Goal: Transaction & Acquisition: Purchase product/service

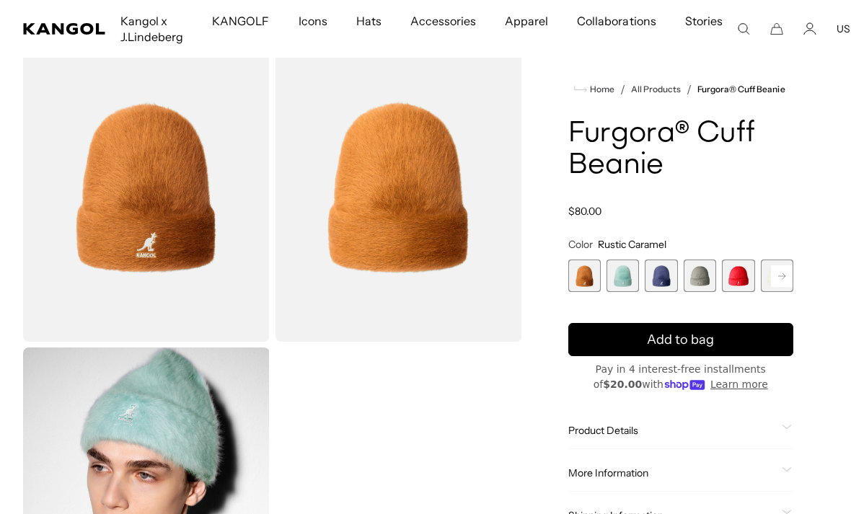
scroll to position [79, 0]
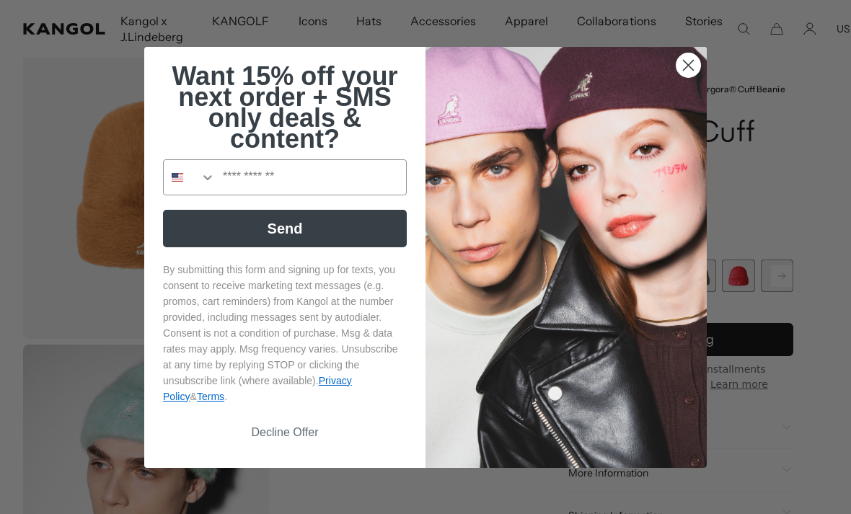
click at [690, 70] on icon "Close dialog" at bounding box center [688, 65] width 10 height 10
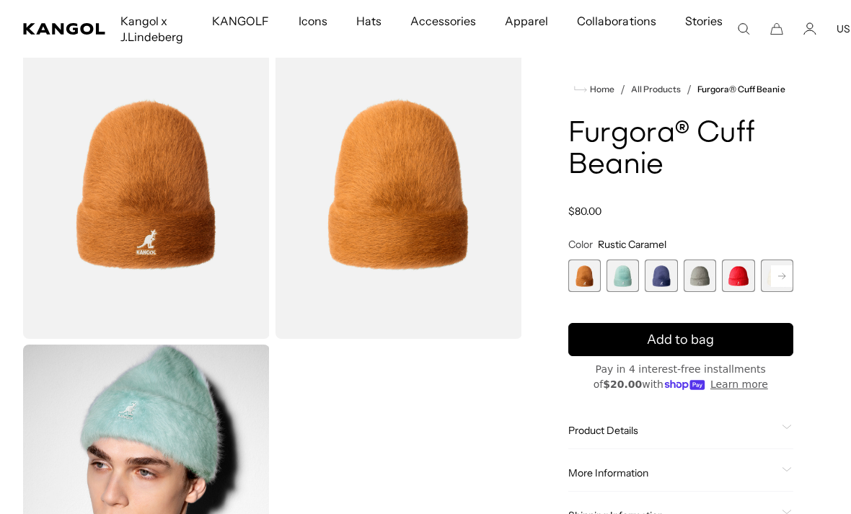
scroll to position [0, 297]
click at [631, 280] on span "2 of 7" at bounding box center [622, 276] width 32 height 32
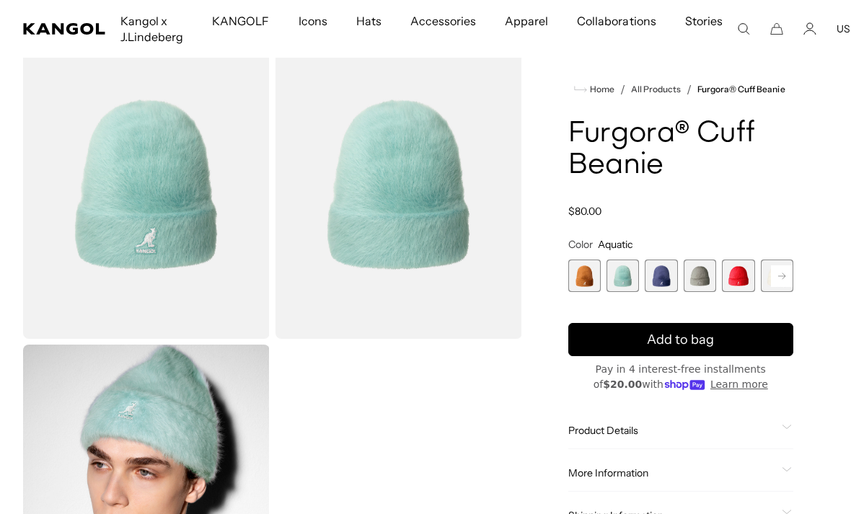
click at [665, 275] on span "3 of 7" at bounding box center [661, 276] width 32 height 32
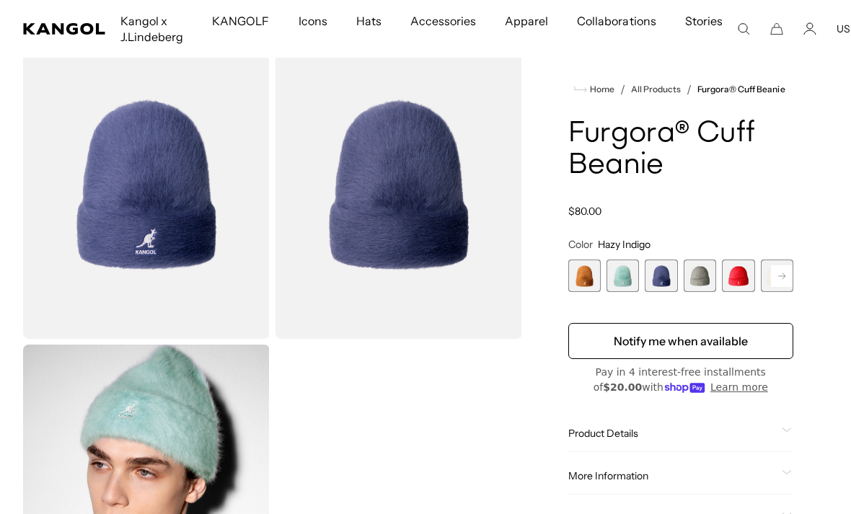
scroll to position [0, 297]
click at [704, 276] on span "4 of 7" at bounding box center [699, 276] width 32 height 32
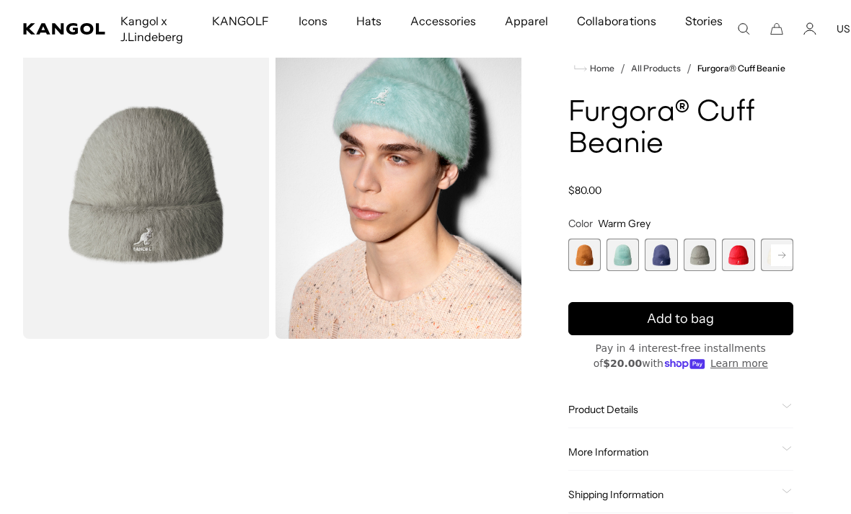
click at [738, 254] on span "5 of 7" at bounding box center [738, 255] width 32 height 32
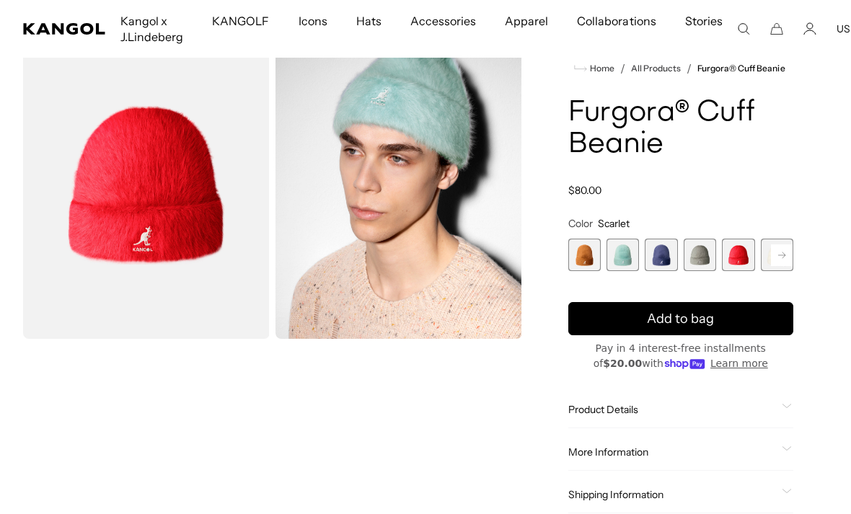
scroll to position [0, 297]
click at [782, 261] on rect at bounding box center [782, 255] width 22 height 22
click at [785, 257] on span "7 of 7" at bounding box center [777, 255] width 32 height 32
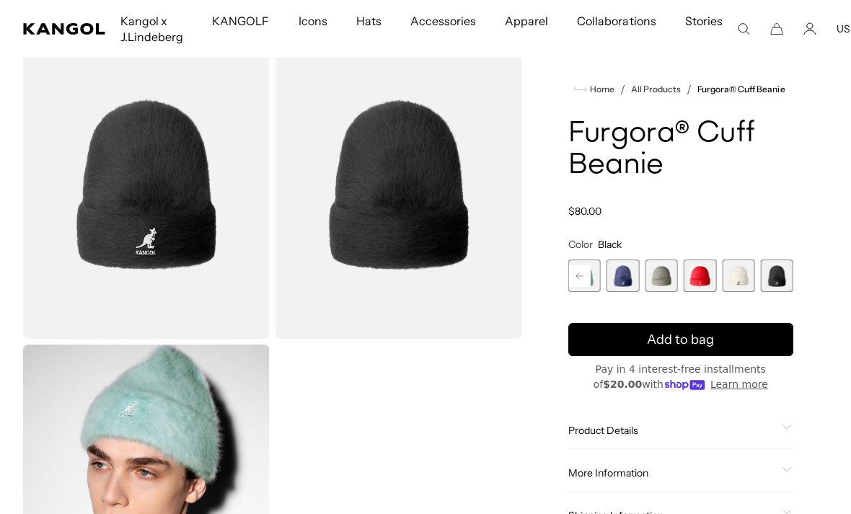
click at [582, 274] on rect at bounding box center [580, 276] width 22 height 22
click at [580, 274] on span "1 of 7" at bounding box center [584, 276] width 32 height 32
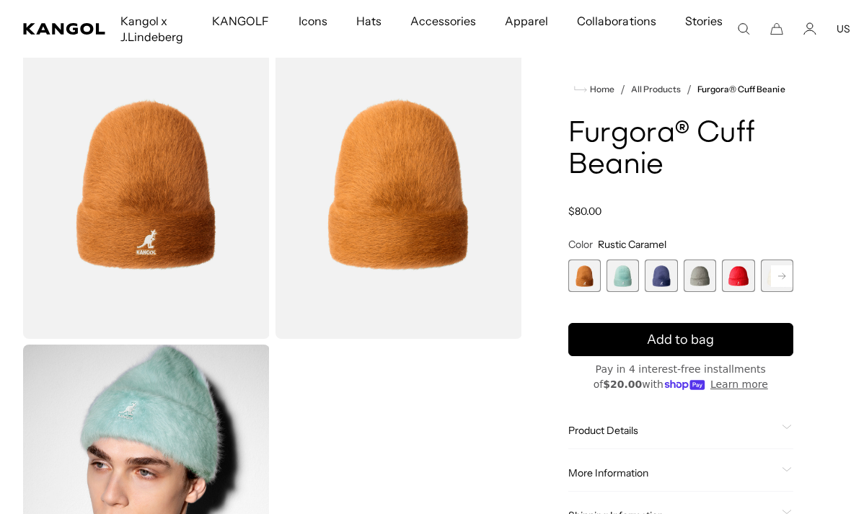
scroll to position [0, 297]
click at [627, 275] on span "2 of 7" at bounding box center [622, 276] width 32 height 32
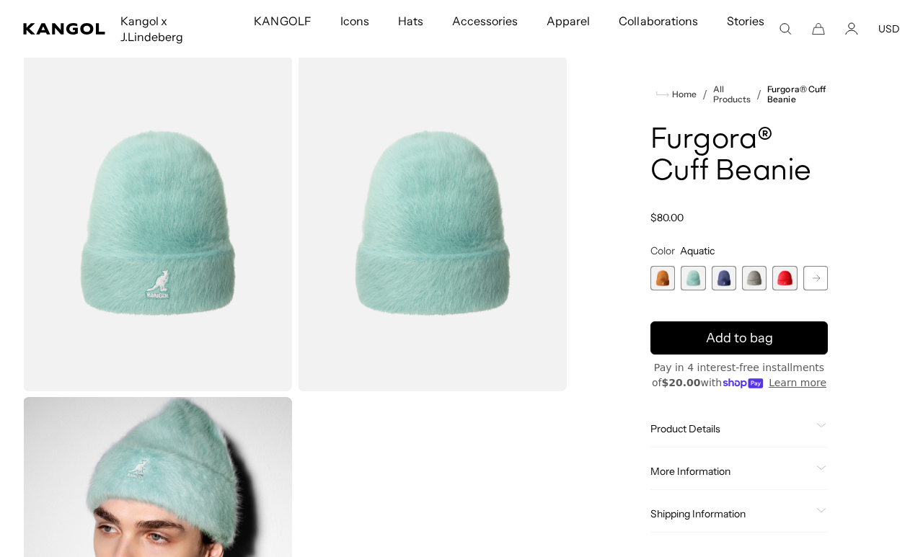
scroll to position [104, 0]
